Goal: Navigation & Orientation: Understand site structure

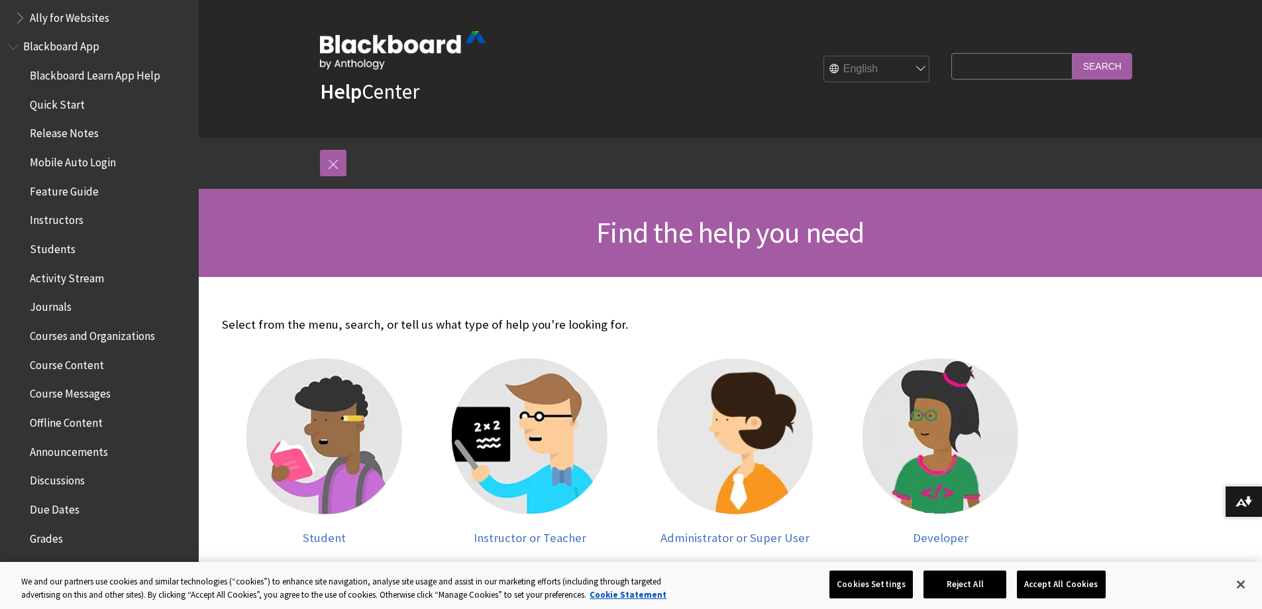
scroll to position [265, 0]
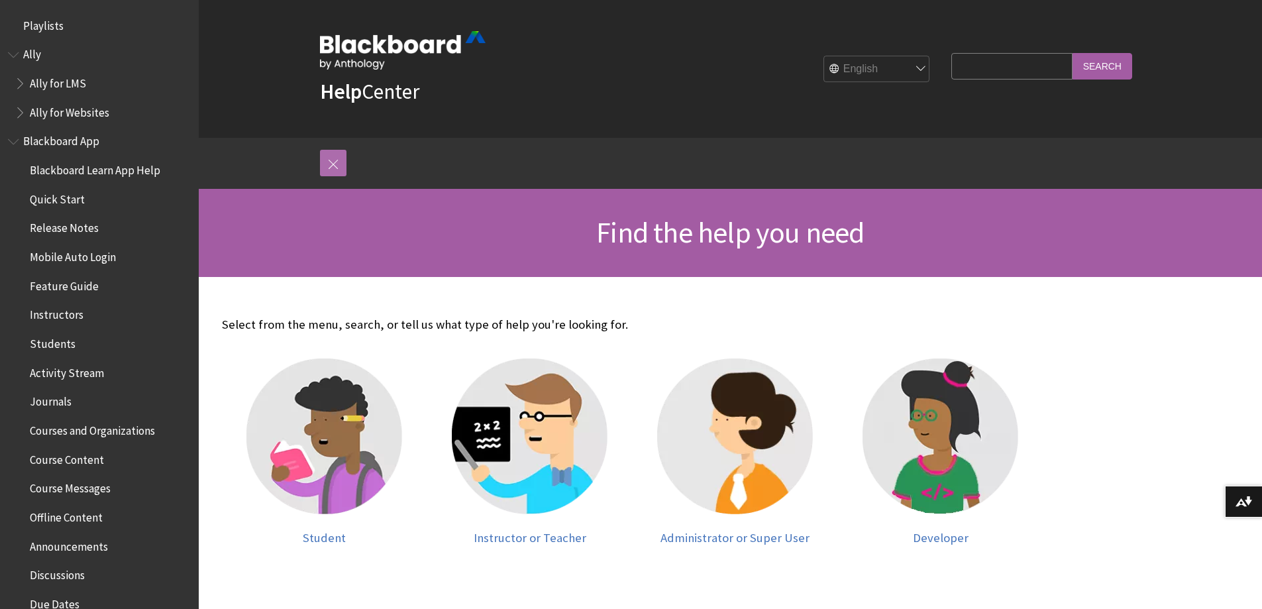
click at [333, 162] on link at bounding box center [333, 163] width 26 height 26
